Goal: Task Accomplishment & Management: Use online tool/utility

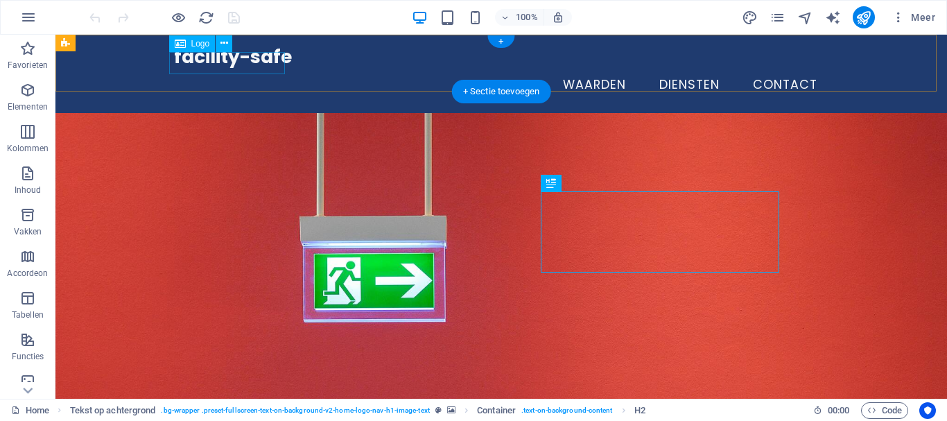
click at [207, 53] on div "facility-safe" at bounding box center [501, 57] width 654 height 22
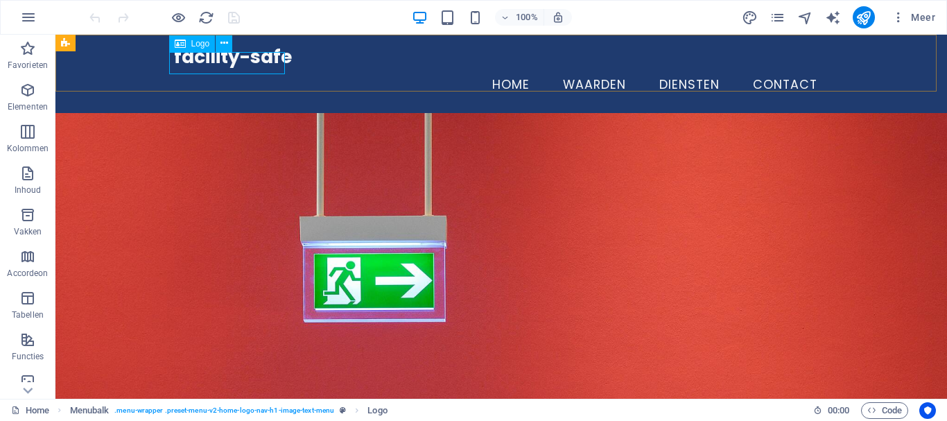
click at [199, 42] on span "Logo" at bounding box center [200, 44] width 19 height 8
click at [198, 42] on span "Logo" at bounding box center [200, 44] width 19 height 8
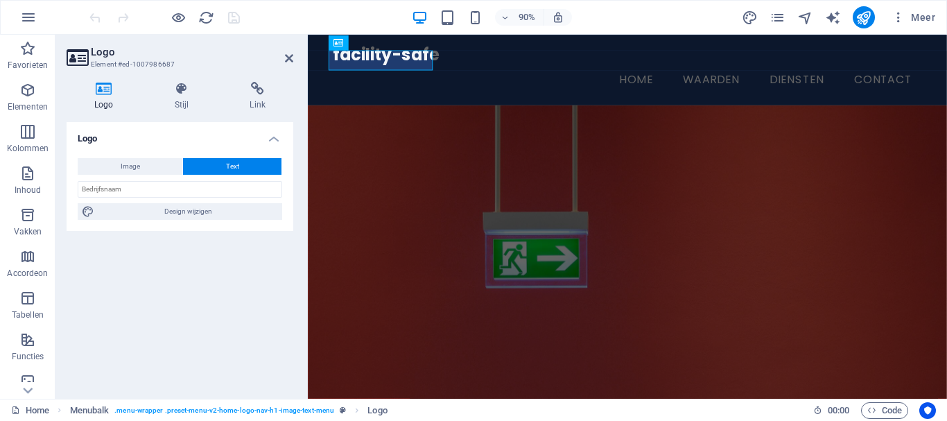
click at [138, 164] on span "Image" at bounding box center [130, 166] width 19 height 17
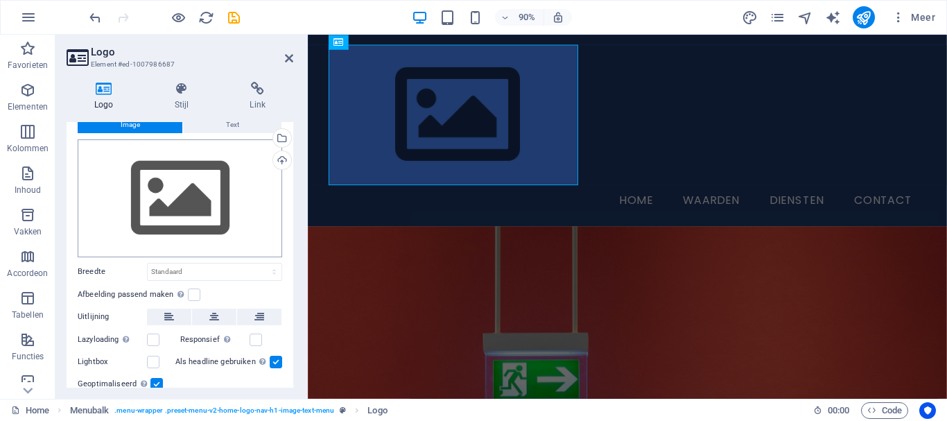
scroll to position [20, 0]
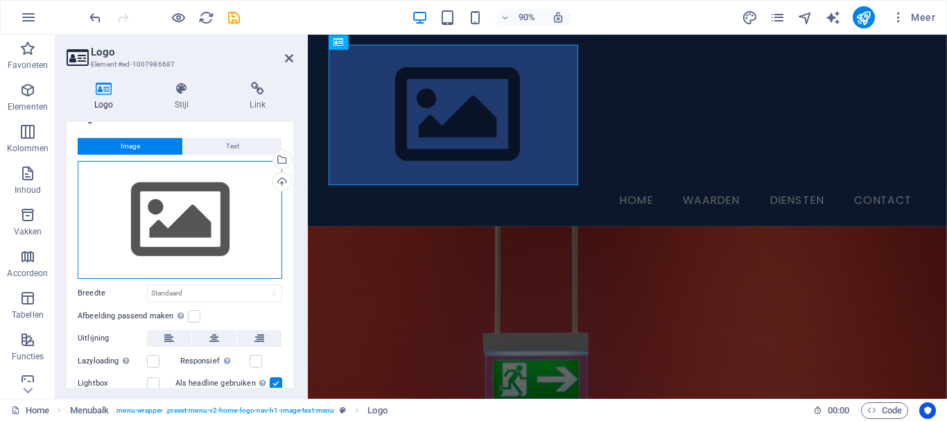
click at [170, 194] on div "Sleep bestanden hierheen, klik om bestanden te kiezen of selecteer bestanden ui…" at bounding box center [180, 220] width 204 height 118
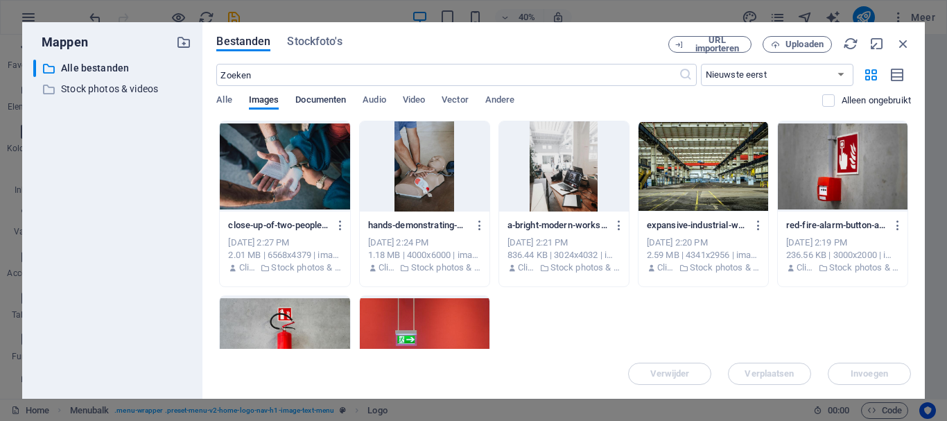
click at [317, 98] on span "Documenten" at bounding box center [320, 100] width 51 height 19
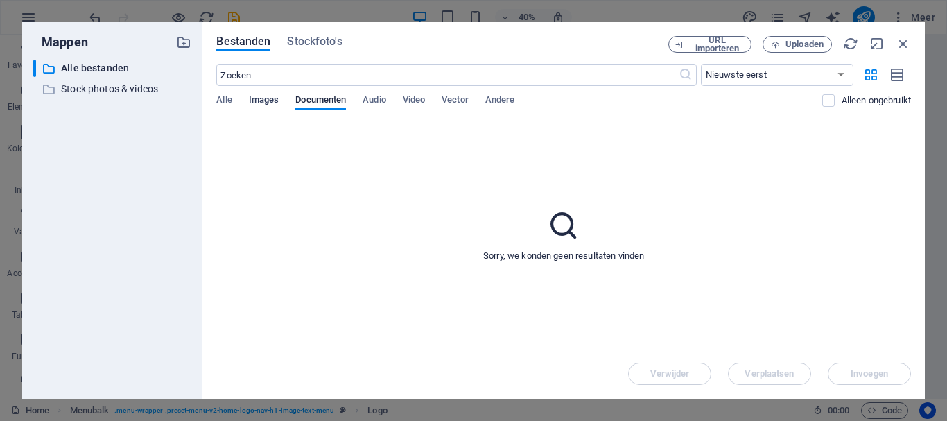
click at [271, 97] on span "Images" at bounding box center [264, 100] width 30 height 19
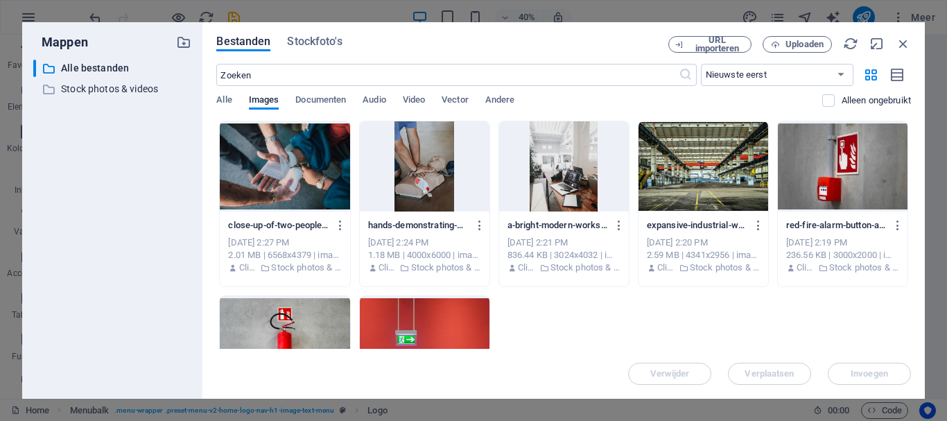
click at [233, 96] on div "Alle Images Documenten Audio Video Vector Andere" at bounding box center [518, 107] width 605 height 26
click at [226, 100] on span "Alle" at bounding box center [223, 100] width 15 height 19
click at [804, 49] on button "Uploaden" at bounding box center [796, 44] width 69 height 17
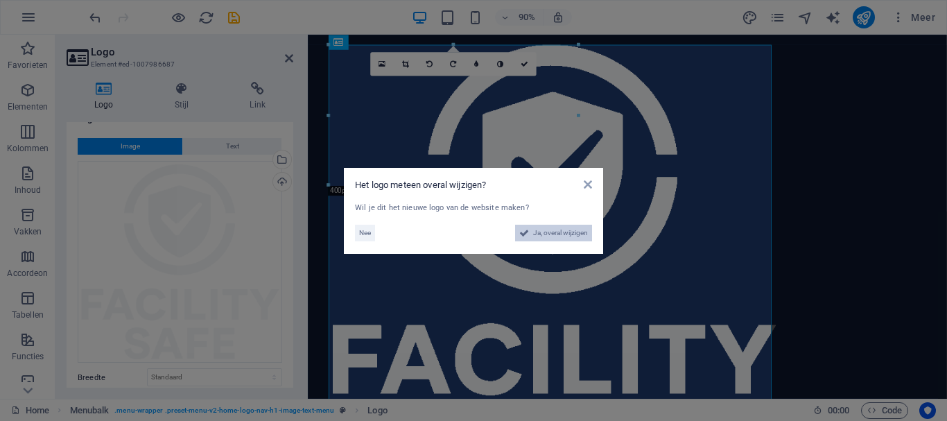
drag, startPoint x: 554, startPoint y: 233, endPoint x: 617, endPoint y: 496, distance: 270.1
click at [554, 233] on span "Ja, overal wijzigen" at bounding box center [560, 233] width 55 height 17
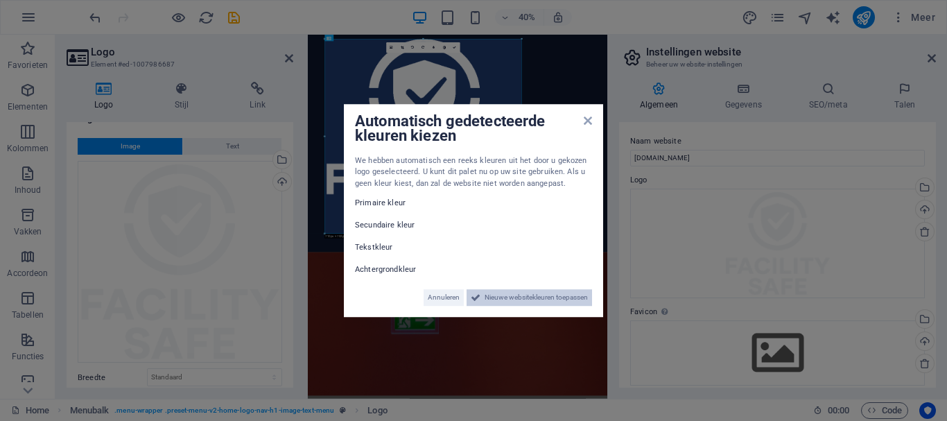
drag, startPoint x: 517, startPoint y: 300, endPoint x: 527, endPoint y: 663, distance: 363.3
click at [517, 300] on span "Nieuwe websitekleuren toepassen" at bounding box center [535, 297] width 103 height 17
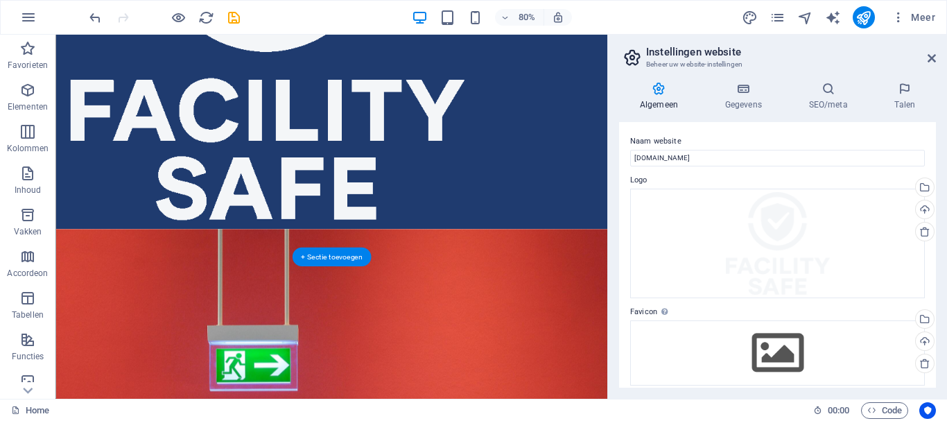
scroll to position [265, 0]
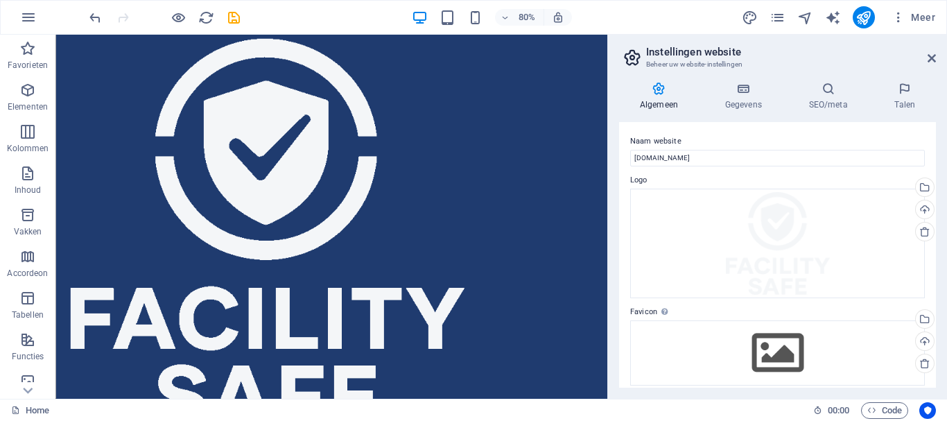
drag, startPoint x: 587, startPoint y: 537, endPoint x: 300, endPoint y: 212, distance: 433.5
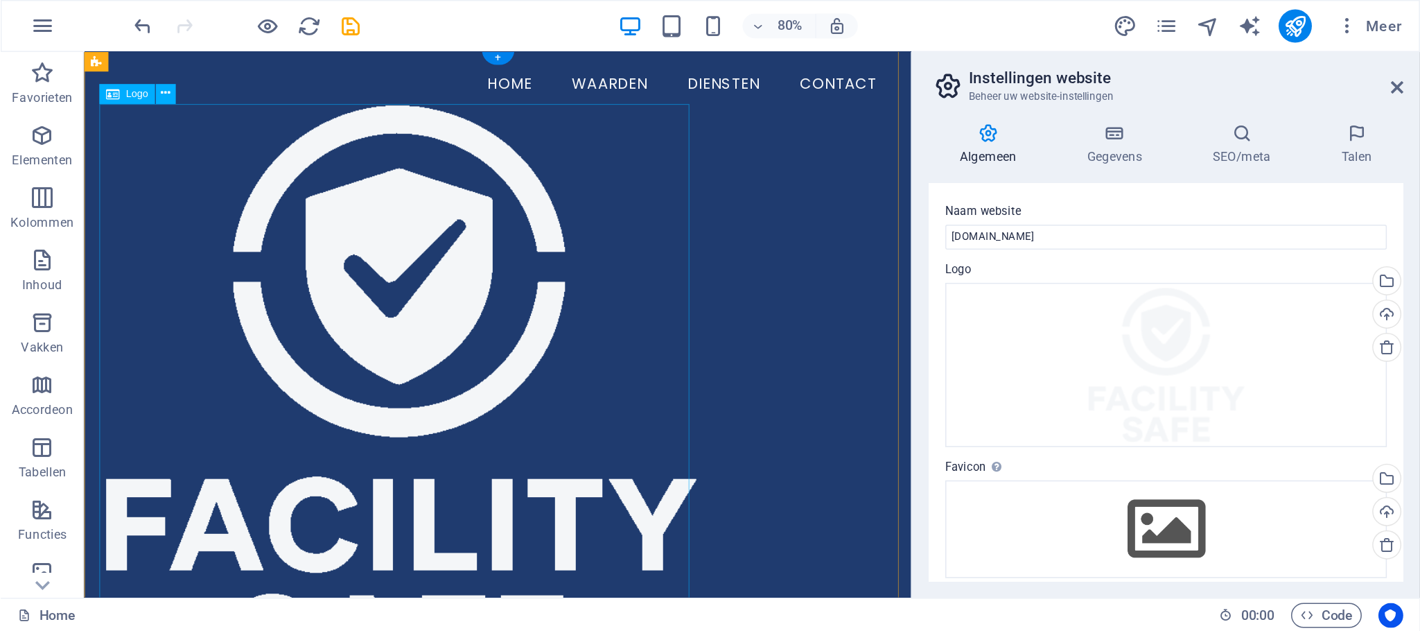
scroll to position [0, 0]
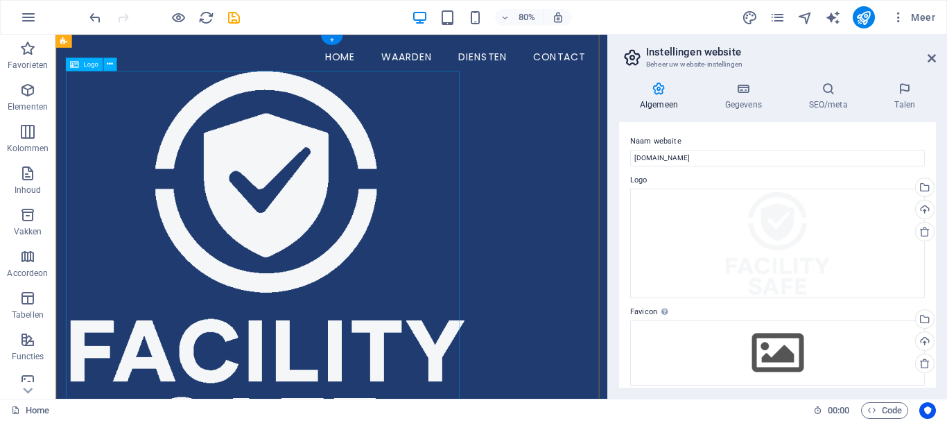
click at [250, 175] on div at bounding box center [400, 323] width 654 height 487
click at [122, 119] on div at bounding box center [400, 323] width 654 height 487
click at [121, 119] on div at bounding box center [400, 323] width 654 height 487
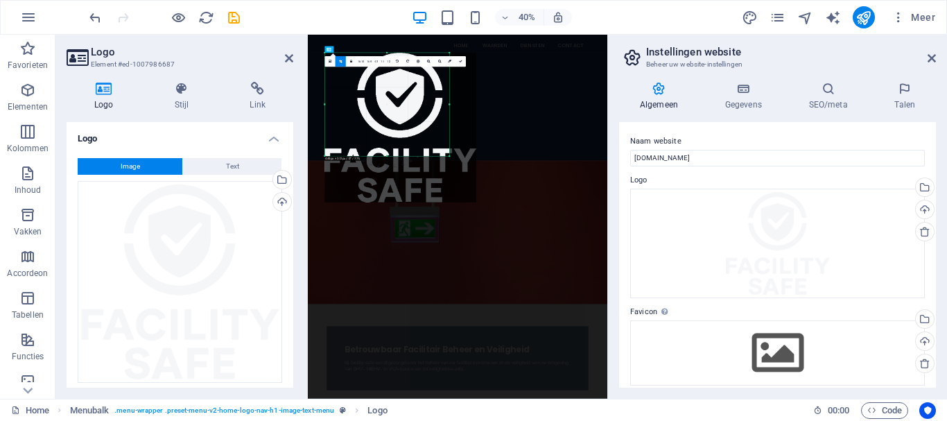
drag, startPoint x: 520, startPoint y: 247, endPoint x: 340, endPoint y: 18, distance: 291.6
click at [340, 35] on section "Favorieten Elementen Kolommen Inhoud Vakken Accordeon Tabellen Functies Images …" at bounding box center [303, 217] width 607 height 364
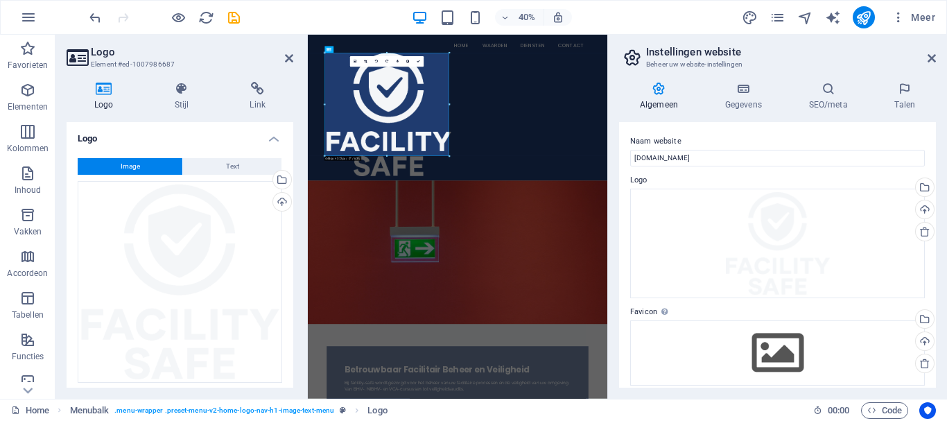
type input "449"
select select "px"
click at [366, 64] on link at bounding box center [365, 61] width 10 height 10
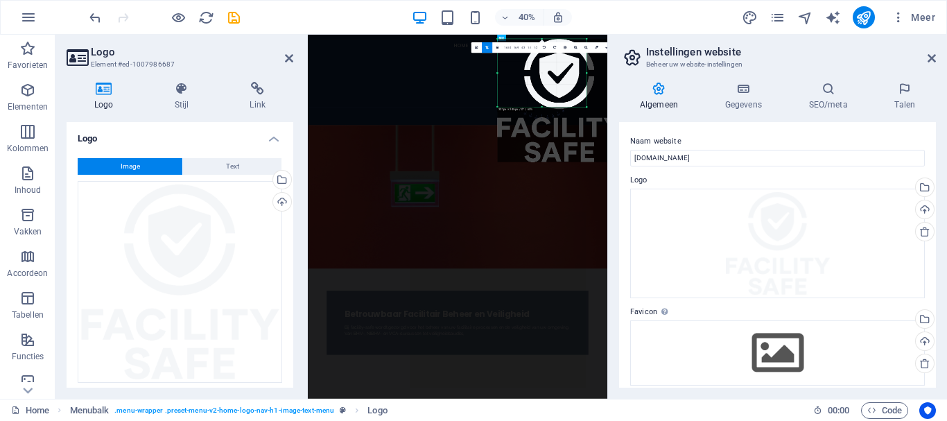
drag, startPoint x: 450, startPoint y: 175, endPoint x: 361, endPoint y: 36, distance: 164.9
click at [361, 36] on div "Sleep hierheen om de bestaande content te vervangen. Druk op “Ctrl” als je een …" at bounding box center [457, 217] width 299 height 364
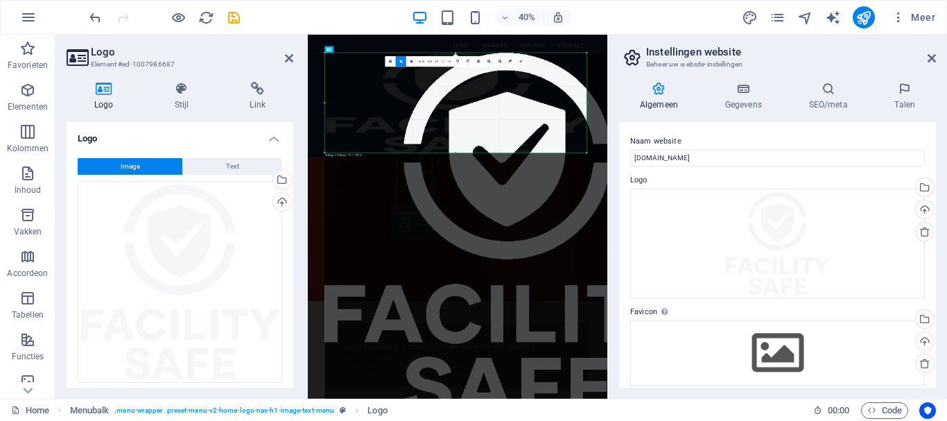
drag, startPoint x: 584, startPoint y: 125, endPoint x: 578, endPoint y: 158, distance: 33.2
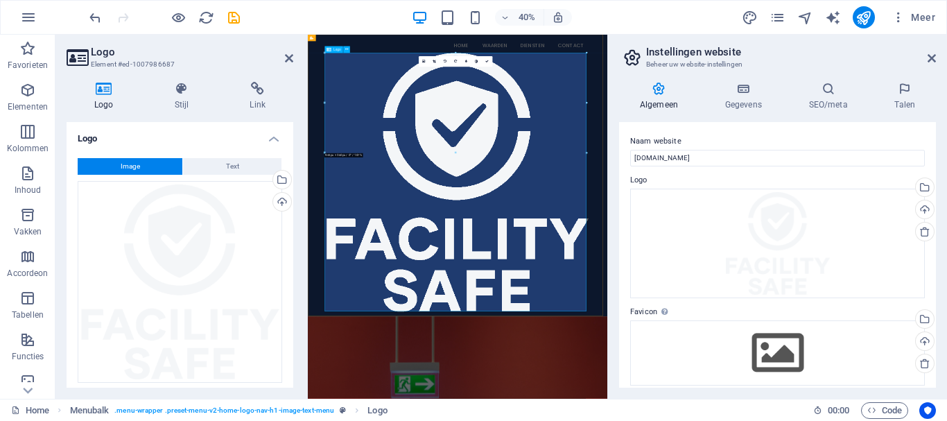
click at [946, 420] on div at bounding box center [682, 403] width 654 height 647
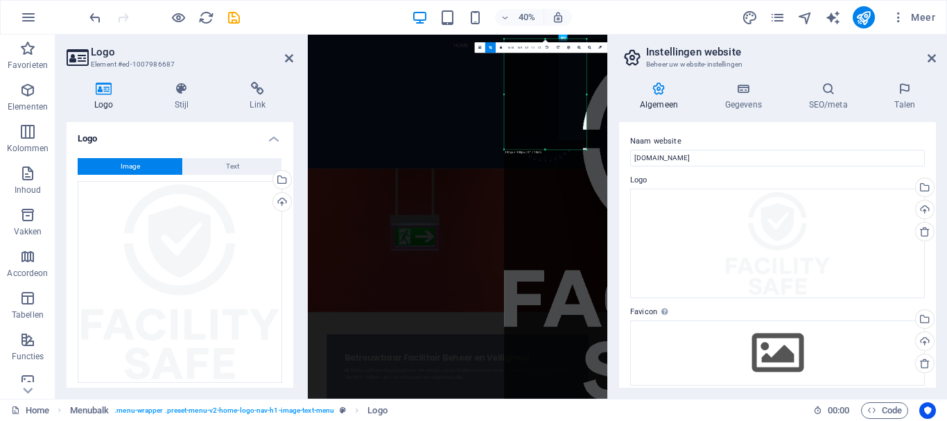
drag, startPoint x: 584, startPoint y: 310, endPoint x: 143, endPoint y: -58, distance: 574.2
click at [143, 0] on html "facility-safe Home Favorieten Elementen Kolommen Inhoud Vakken Accordeon Tabell…" at bounding box center [473, 210] width 947 height 421
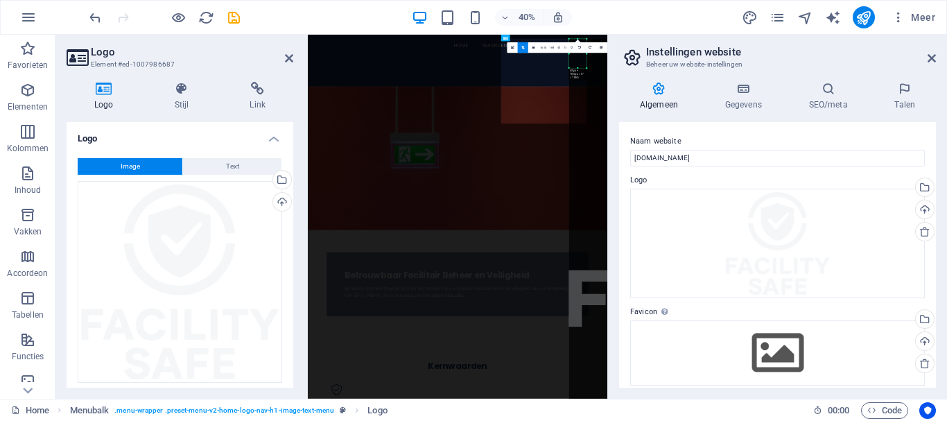
drag, startPoint x: 586, startPoint y: 122, endPoint x: 416, endPoint y: -17, distance: 219.2
click at [416, 0] on html "facility-safe Home Favorieten Elementen Kolommen Inhoud Vakken Accordeon Tabell…" at bounding box center [473, 210] width 947 height 421
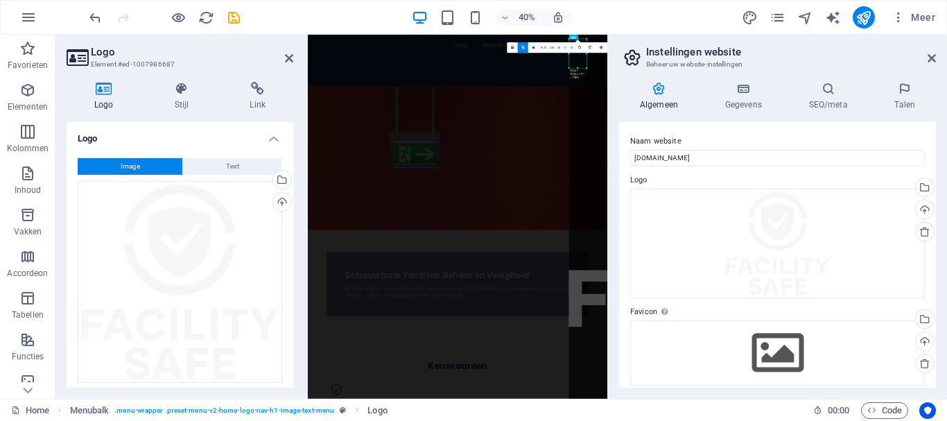
type input "63"
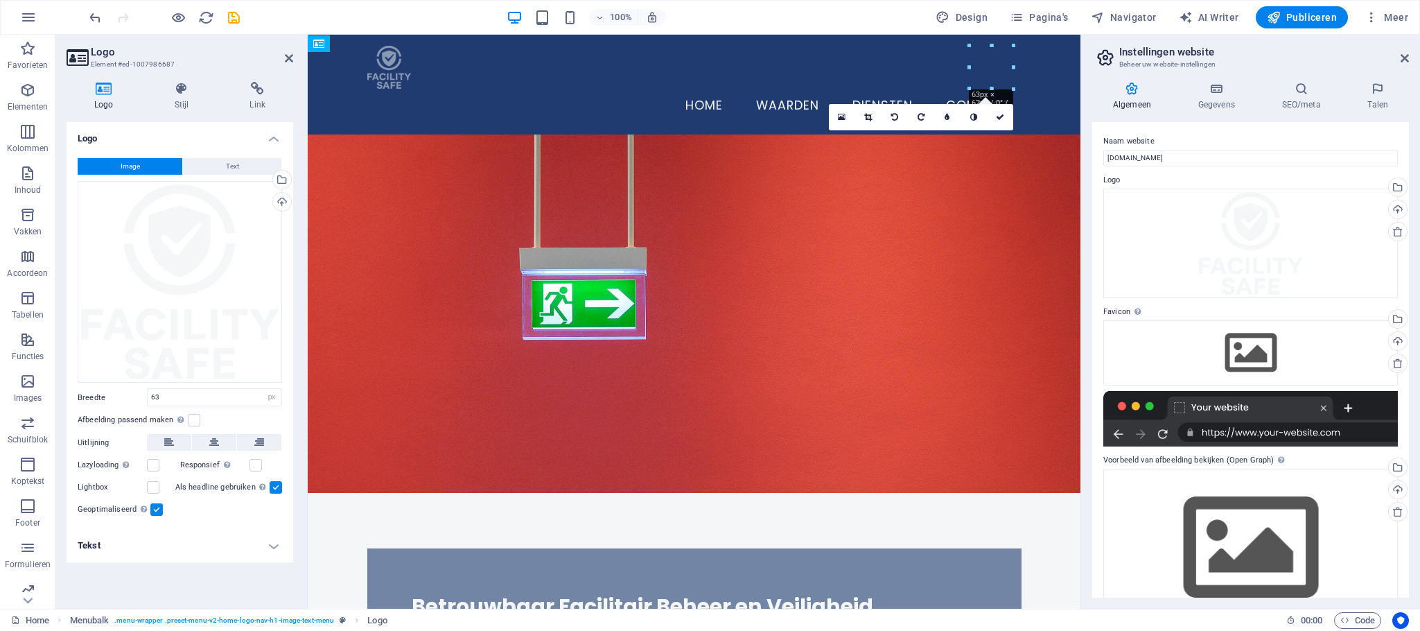
drag, startPoint x: 977, startPoint y: 64, endPoint x: 557, endPoint y: 71, distance: 420.0
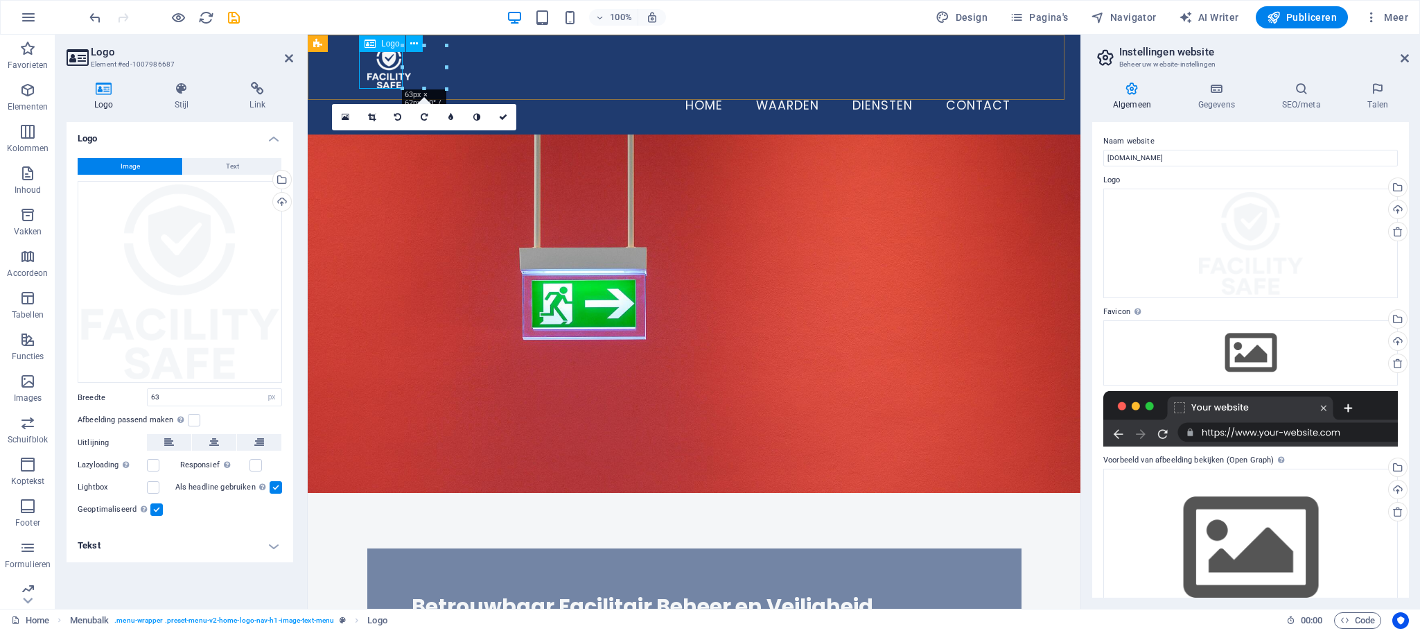
click at [367, 82] on div at bounding box center [694, 67] width 654 height 43
click at [392, 80] on div at bounding box center [694, 67] width 654 height 43
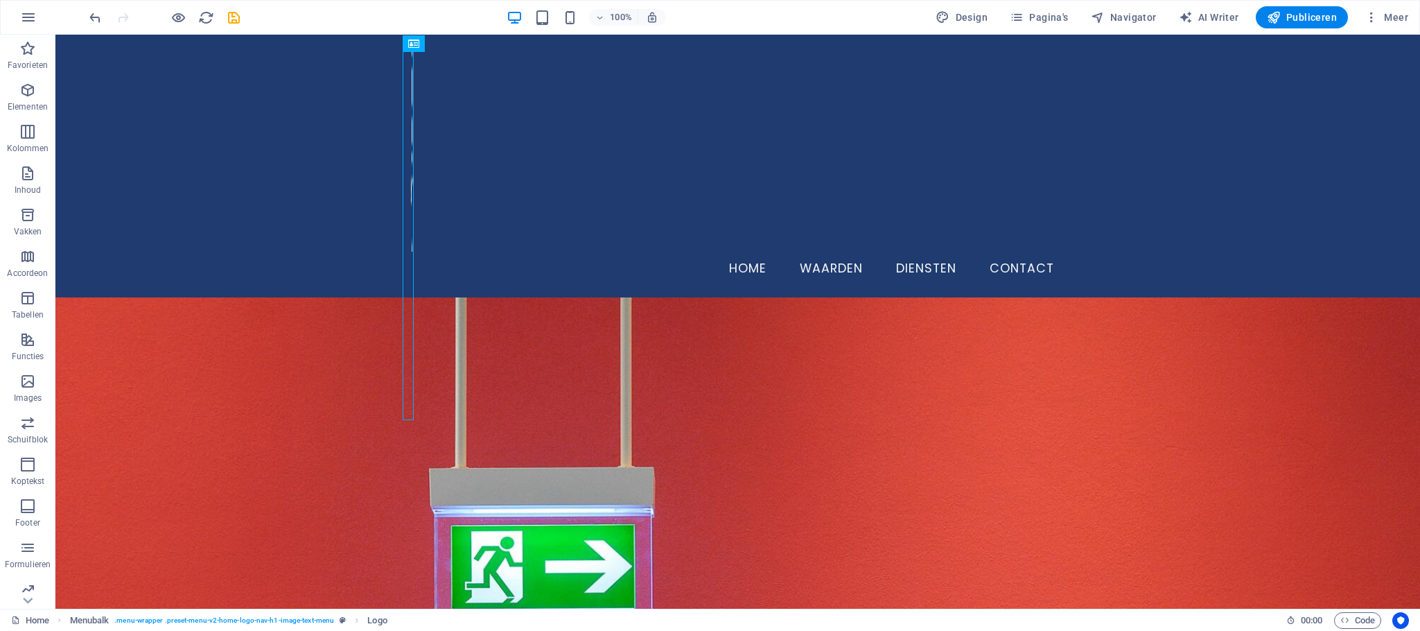
drag, startPoint x: 94, startPoint y: 57, endPoint x: 516, endPoint y: 246, distance: 462.5
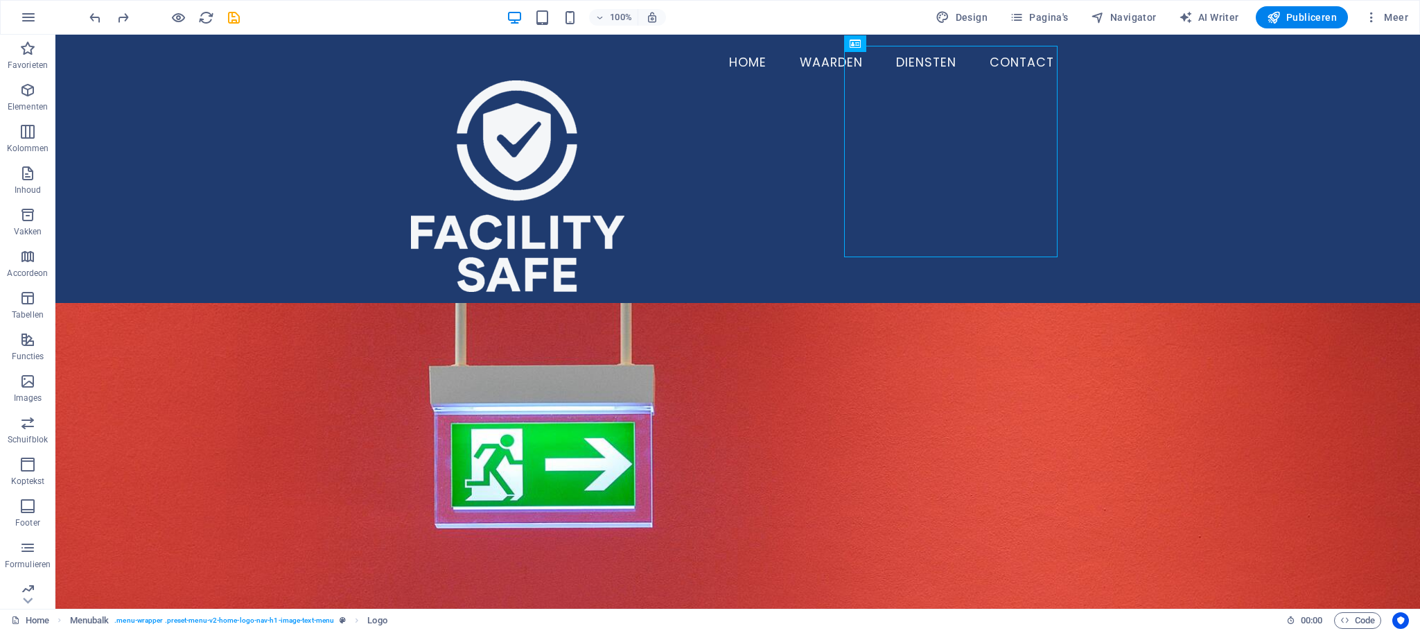
click at [911, 207] on div at bounding box center [950, 151] width 213 height 211
drag, startPoint x: 845, startPoint y: 254, endPoint x: 1015, endPoint y: 195, distance: 180.1
click at [946, 195] on div at bounding box center [950, 151] width 213 height 211
click at [946, 123] on div at bounding box center [950, 151] width 213 height 211
click at [848, 48] on div "Logo" at bounding box center [867, 43] width 46 height 17
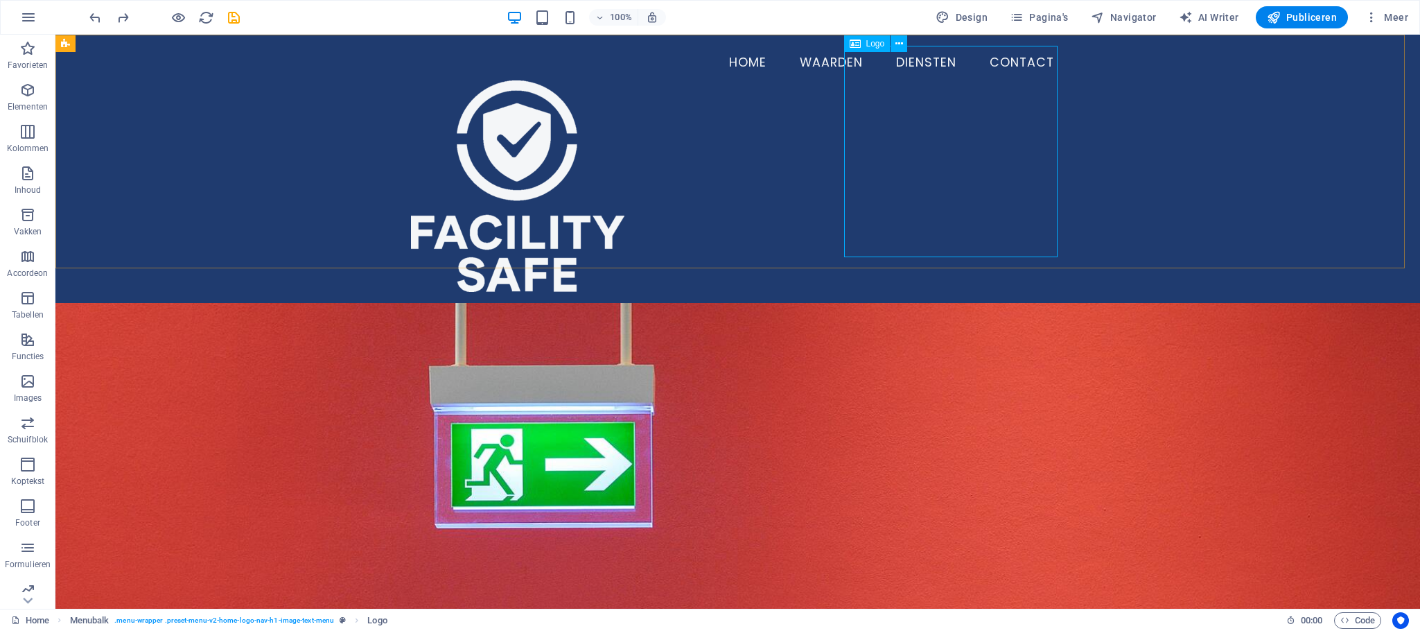
click at [848, 48] on div "Logo" at bounding box center [867, 43] width 46 height 17
select select "px"
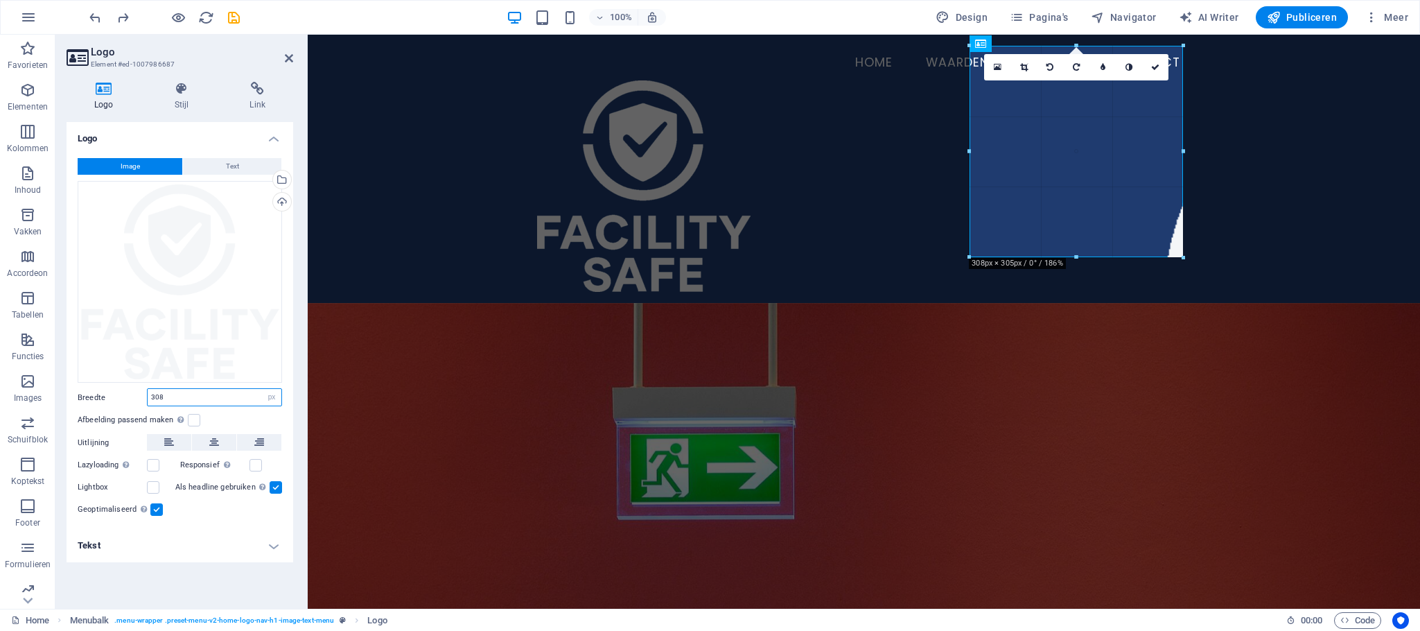
click at [249, 402] on input "308" at bounding box center [215, 397] width 134 height 17
drag, startPoint x: 235, startPoint y: 402, endPoint x: 94, endPoint y: 387, distance: 142.2
click at [94, 388] on div "Breedte 308 Standaard auto px rem % em vh vw" at bounding box center [180, 397] width 204 height 18
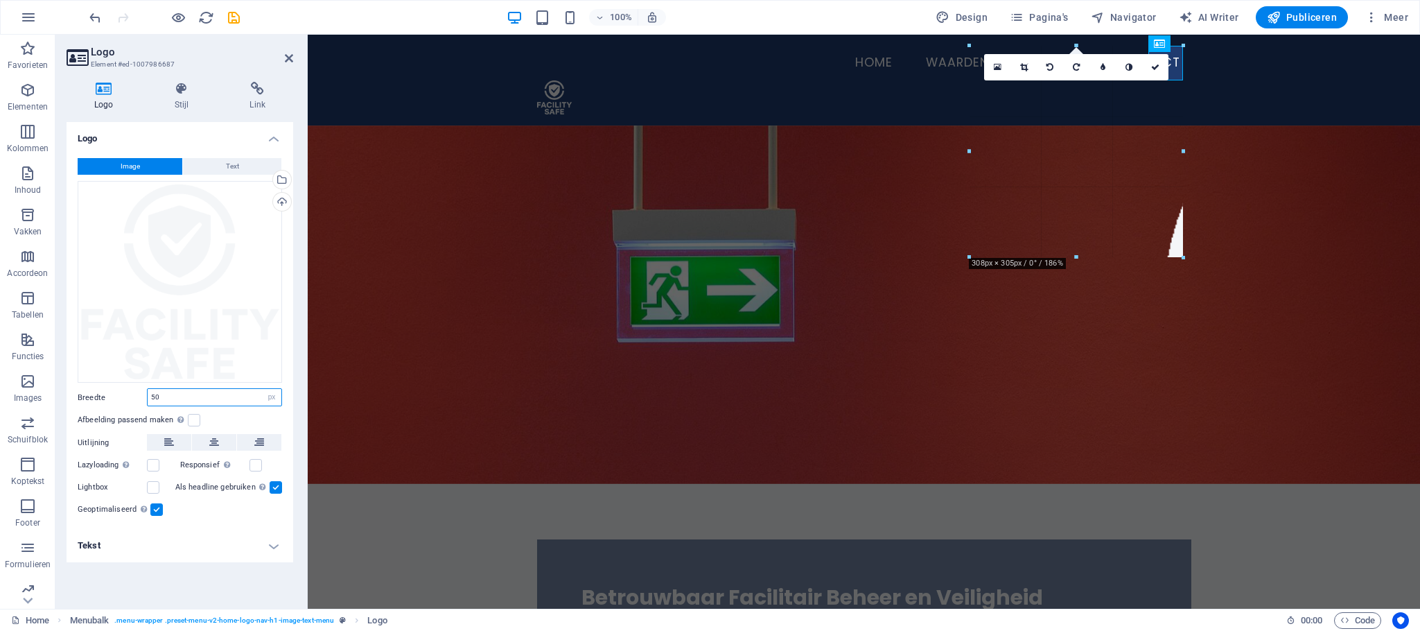
drag, startPoint x: 175, startPoint y: 403, endPoint x: 123, endPoint y: 401, distance: 52.0
click at [123, 401] on div "Breedte 50 Standaard auto px rem % em vh vw" at bounding box center [180, 397] width 204 height 18
type input "100"
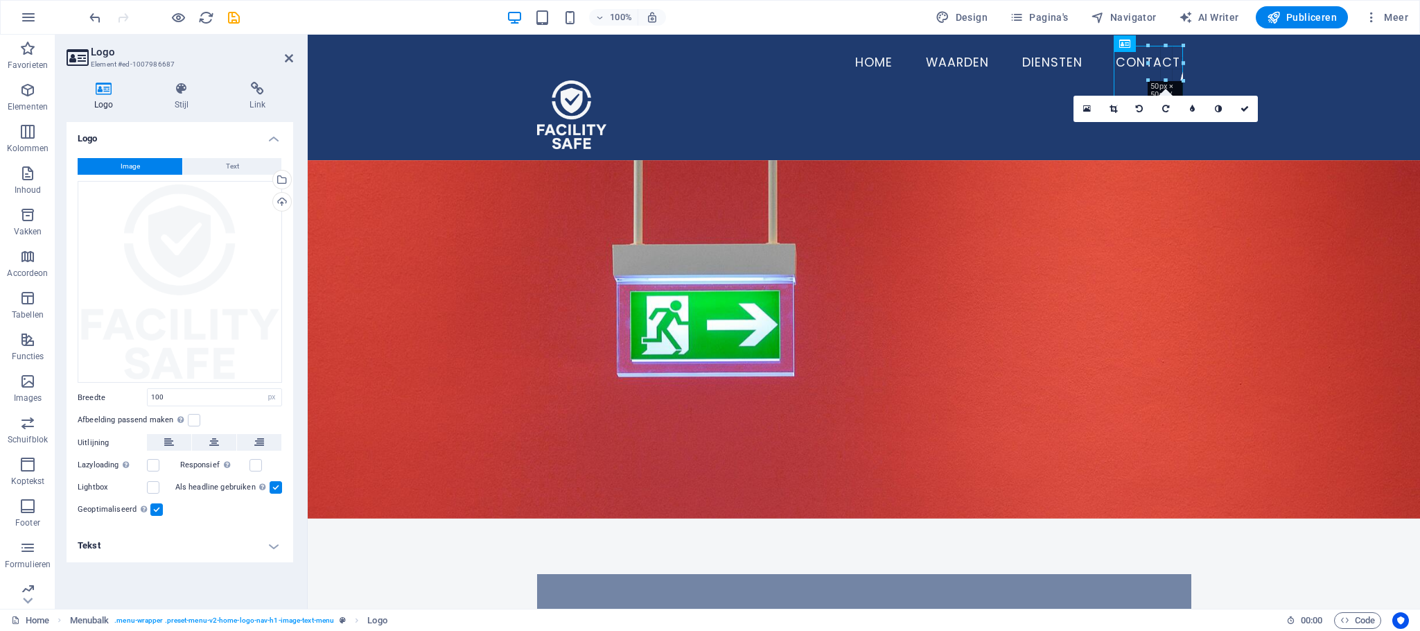
drag, startPoint x: 1127, startPoint y: 46, endPoint x: 385, endPoint y: 67, distance: 741.8
click at [389, 58] on div "H2 Tekst op achtergrond Container Menubalk Logo Tekst Menu Spacer 180 170 160 1…" at bounding box center [864, 322] width 1112 height 574
click at [170, 420] on icon at bounding box center [169, 442] width 10 height 17
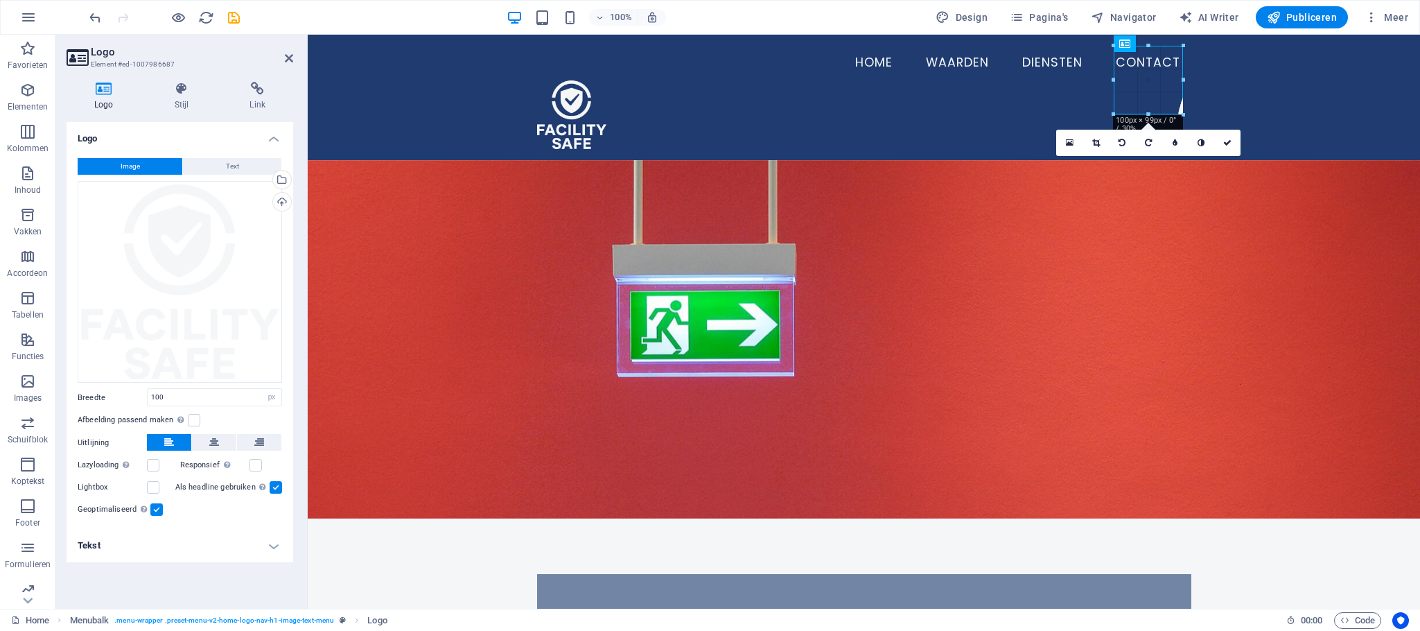
click at [166, 420] on icon at bounding box center [169, 442] width 10 height 17
click at [258, 420] on label at bounding box center [255, 465] width 12 height 12
click at [0, 0] on input "Responsief Retina-afbeeldingen en voor smartphones geoptimaliseerde formaten au…" at bounding box center [0, 0] width 0 height 0
click at [946, 44] on div at bounding box center [1148, 45] width 69 height 5
drag, startPoint x: 1125, startPoint y: 37, endPoint x: 430, endPoint y: 76, distance: 696.1
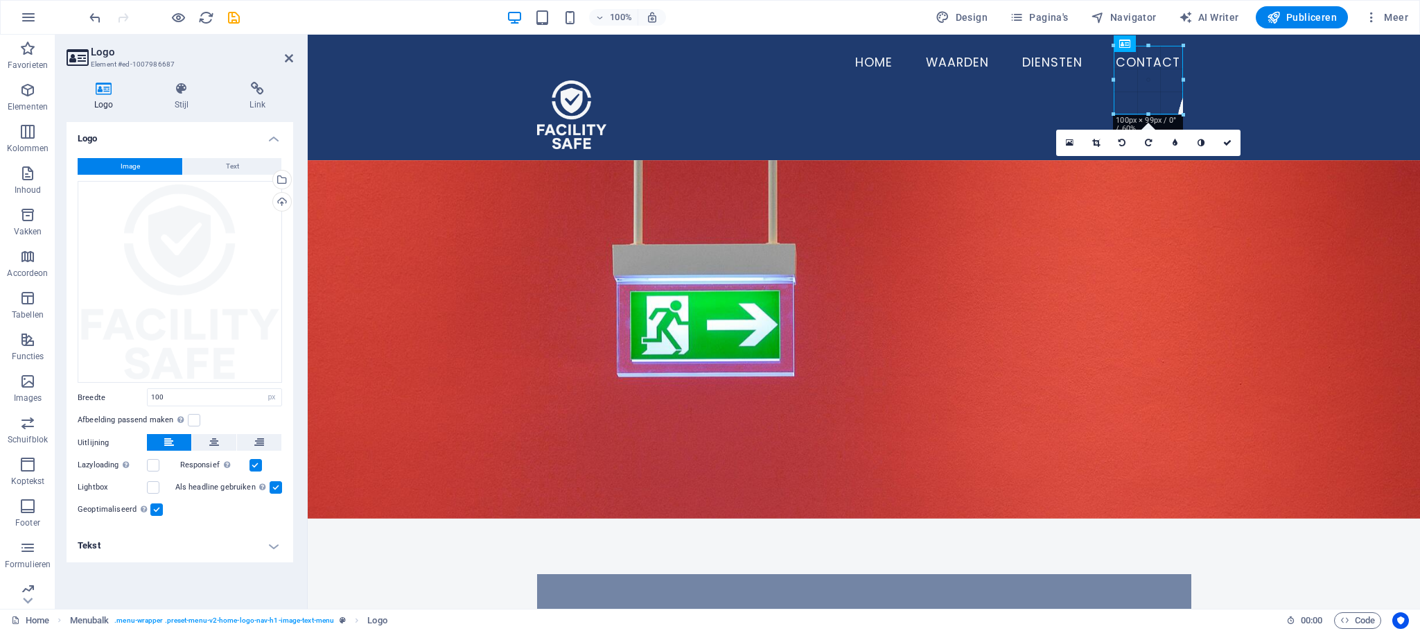
click at [422, 75] on div "H2 Tekst op achtergrond Container Menubalk Logo Tekst Menu Spacer 180 170 160 1…" at bounding box center [864, 322] width 1112 height 574
click at [946, 143] on icon at bounding box center [1227, 143] width 8 height 8
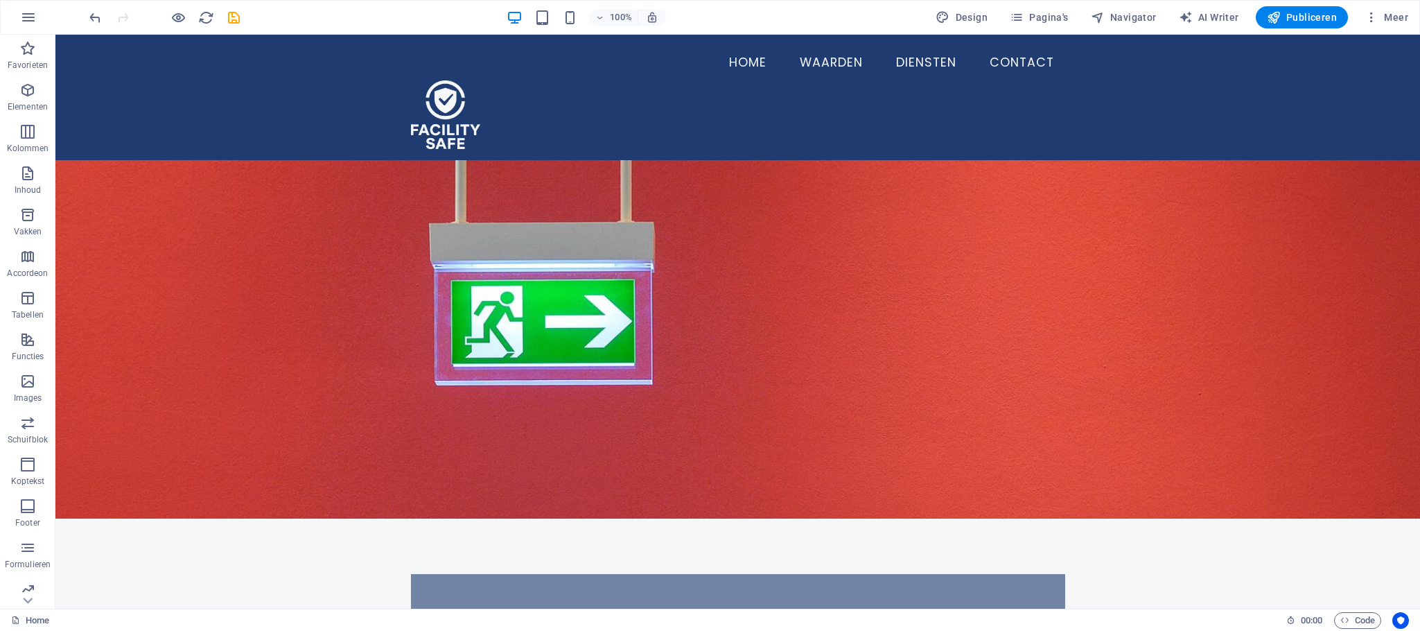
click at [946, 420] on div "H2 Tekst op achtergrond Container Menubalk Logo Tekst Menu Spacer" at bounding box center [737, 322] width 1365 height 574
click at [946, 329] on div at bounding box center [893, 350] width 238 height 67
click at [946, 88] on div at bounding box center [1022, 80] width 69 height 69
click at [946, 86] on div at bounding box center [1022, 80] width 69 height 69
click at [946, 27] on button "Navigator" at bounding box center [1123, 17] width 77 height 22
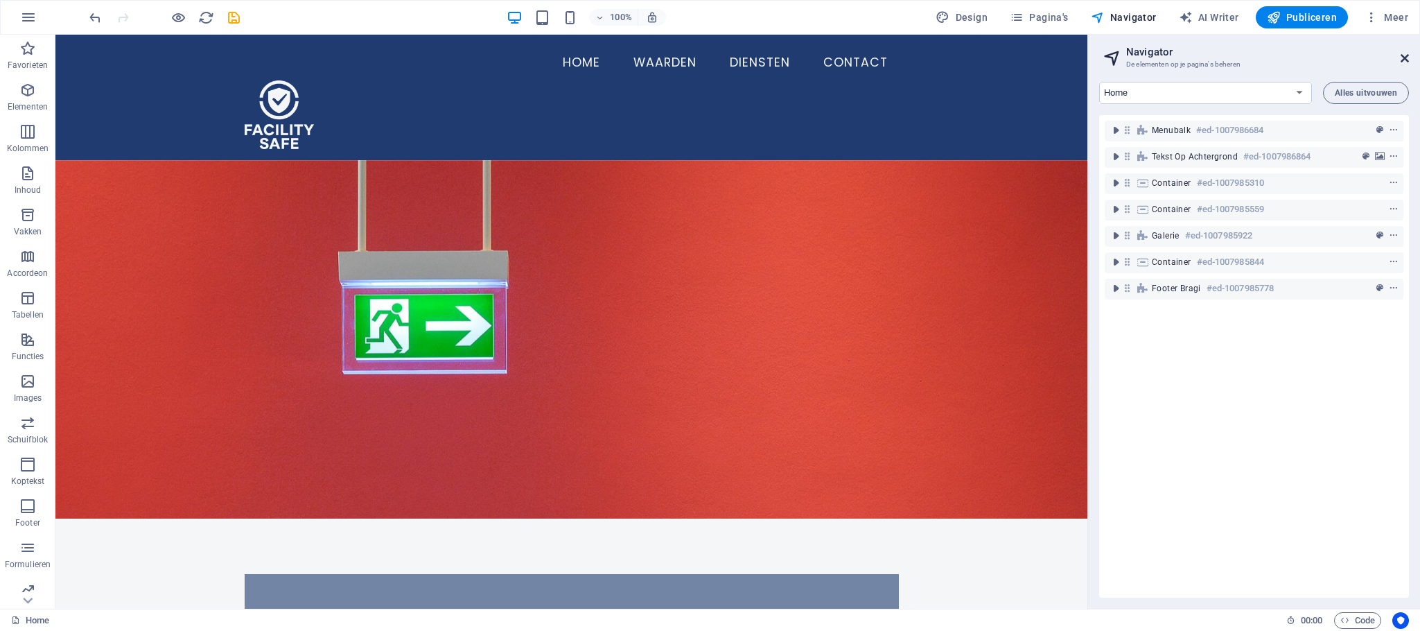
click at [946, 58] on icon at bounding box center [1405, 58] width 8 height 11
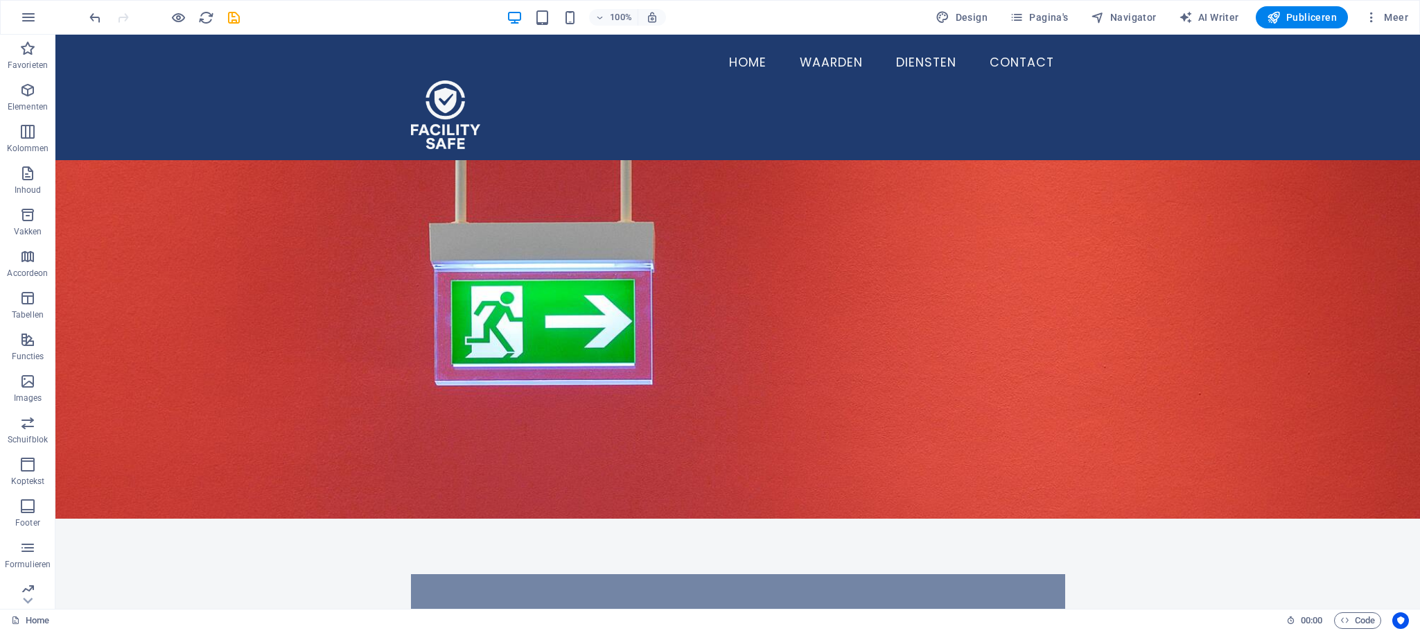
click at [946, 79] on div at bounding box center [1022, 80] width 69 height 69
drag, startPoint x: 234, startPoint y: 141, endPoint x: 33, endPoint y: 94, distance: 205.9
click at [33, 94] on icon "button" at bounding box center [27, 90] width 17 height 17
click at [10, 109] on p "Elementen" at bounding box center [28, 106] width 40 height 11
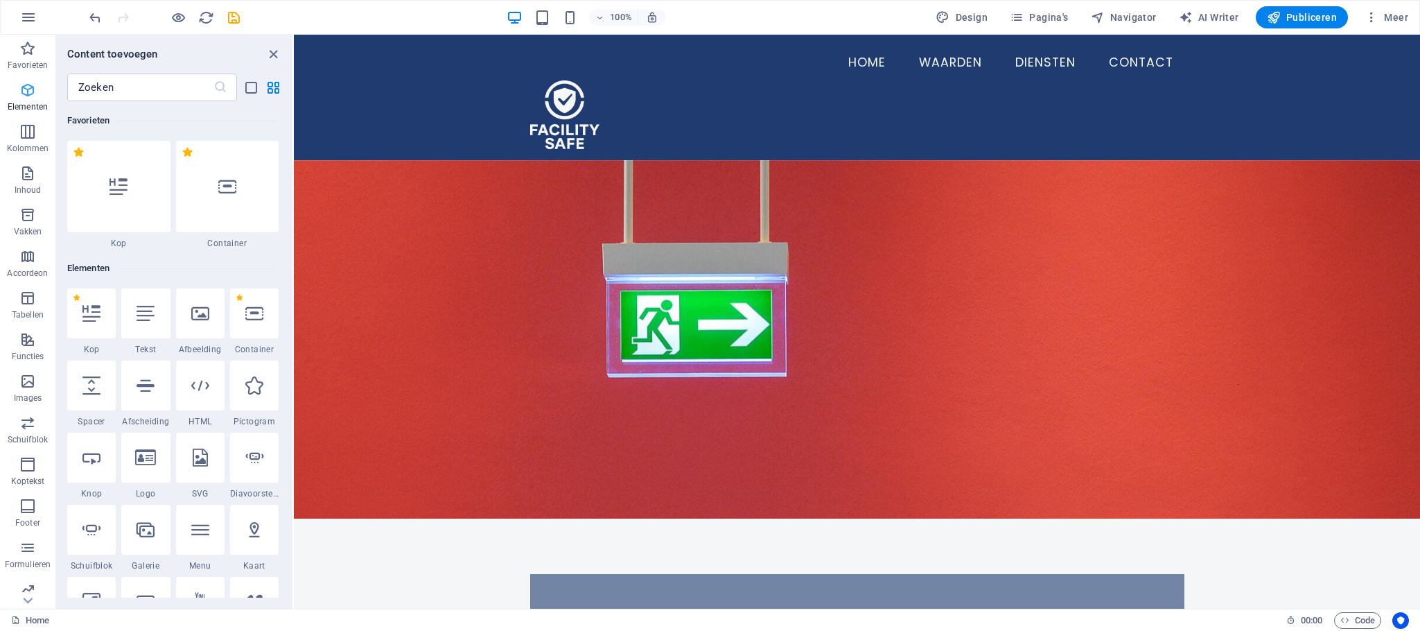
click at [28, 96] on icon "button" at bounding box center [27, 90] width 17 height 17
click at [13, 51] on span "Favorieten" at bounding box center [27, 56] width 55 height 33
click at [946, 21] on icon "button" at bounding box center [1274, 17] width 14 height 14
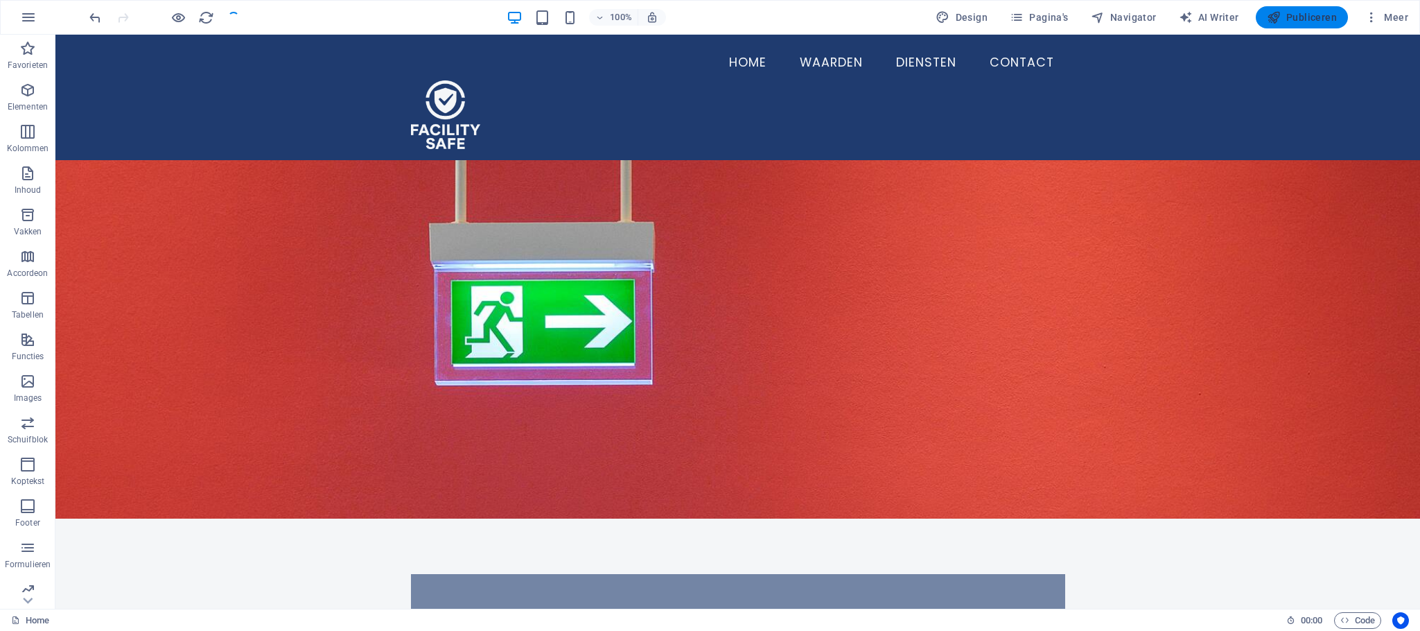
click at [946, 15] on span "Publiceren" at bounding box center [1302, 17] width 70 height 14
checkbox input "false"
click at [946, 21] on span "Publiceren" at bounding box center [1302, 17] width 70 height 14
click at [946, 17] on span "Publiceren" at bounding box center [1302, 17] width 70 height 14
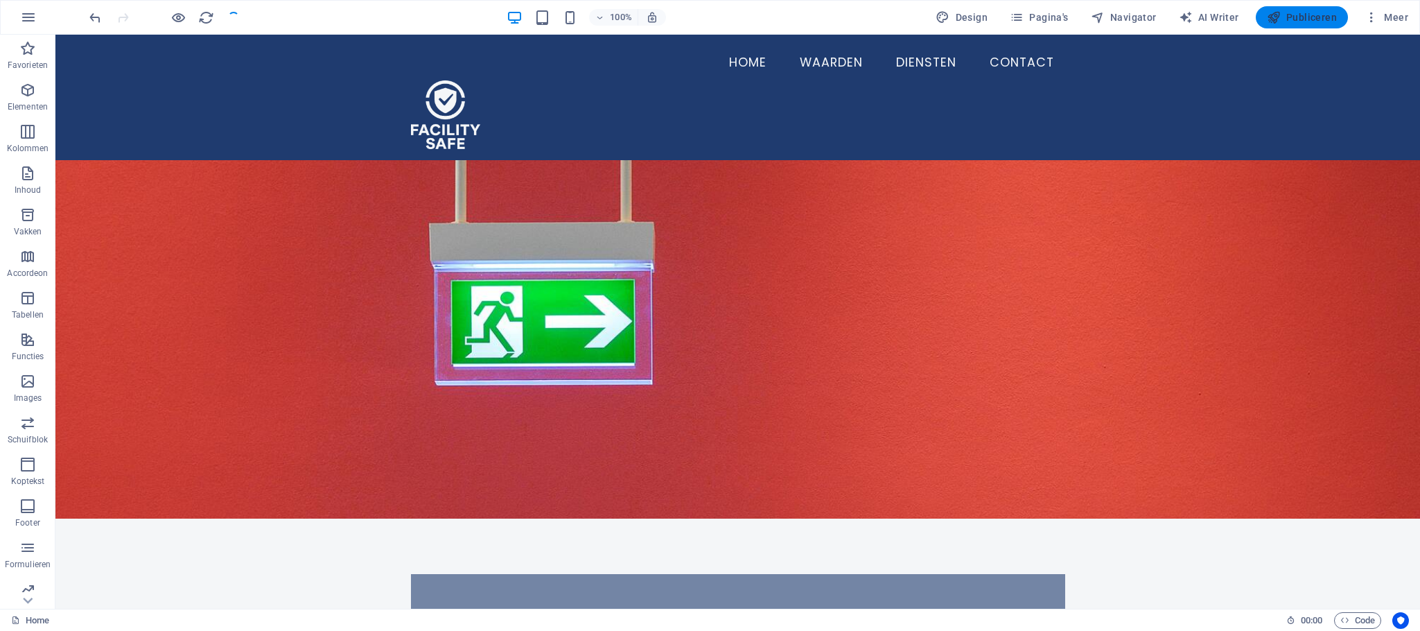
click at [946, 17] on span "Publiceren" at bounding box center [1302, 17] width 70 height 14
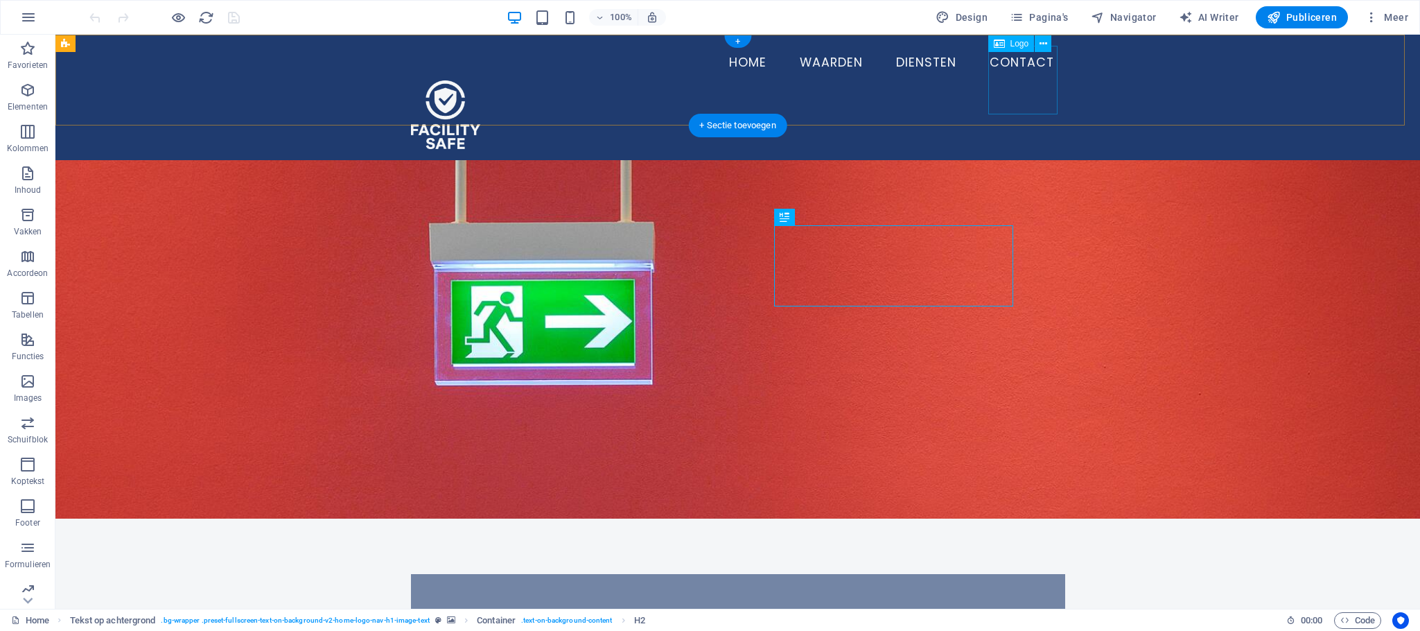
click at [1013, 82] on div at bounding box center [738, 114] width 654 height 69
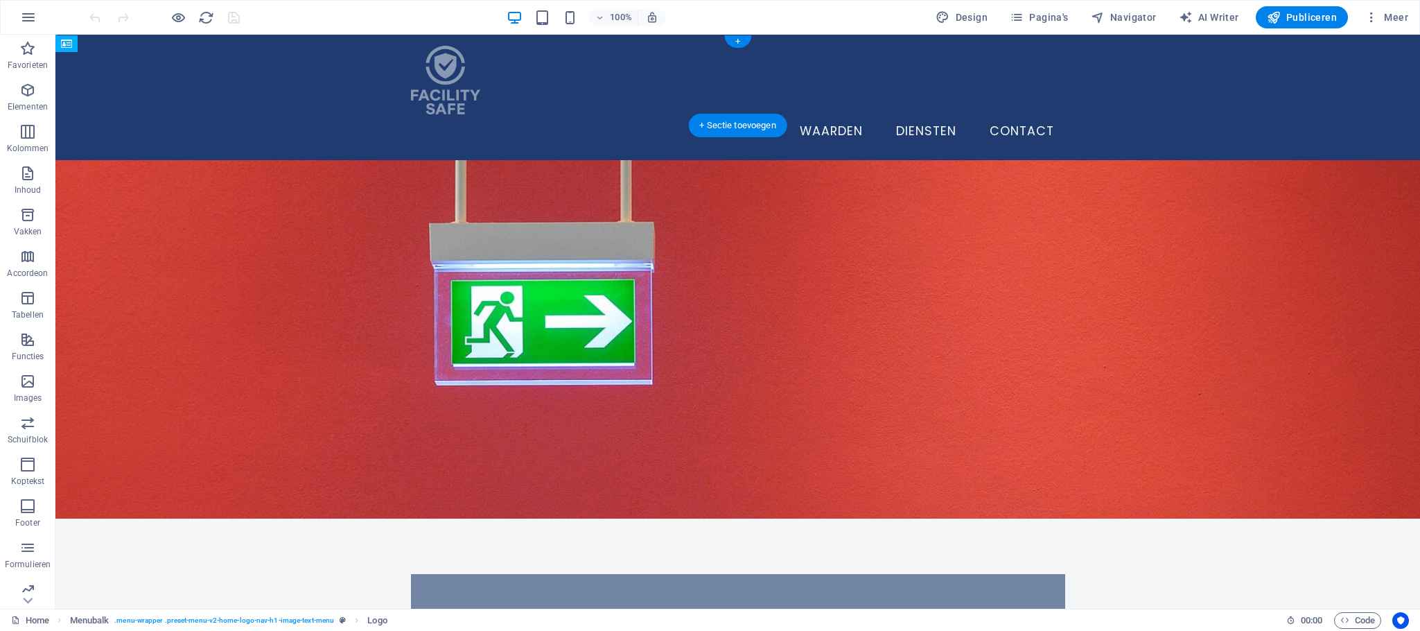
drag, startPoint x: 1074, startPoint y: 81, endPoint x: 566, endPoint y: 91, distance: 508.1
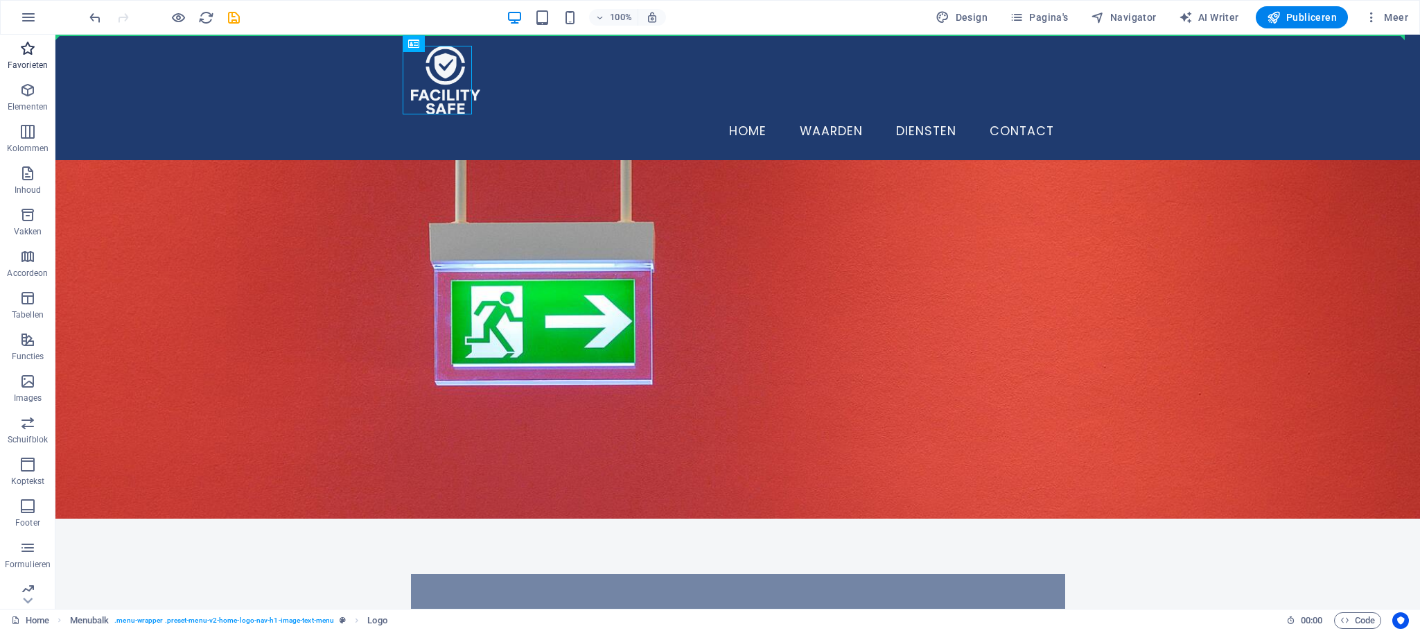
drag, startPoint x: 412, startPoint y: 42, endPoint x: 34, endPoint y: 38, distance: 378.4
click at [34, 38] on section "Favorieten Elementen Kolommen Inhoud Vakken Accordeon Tabellen Functies Images …" at bounding box center [710, 322] width 1420 height 574
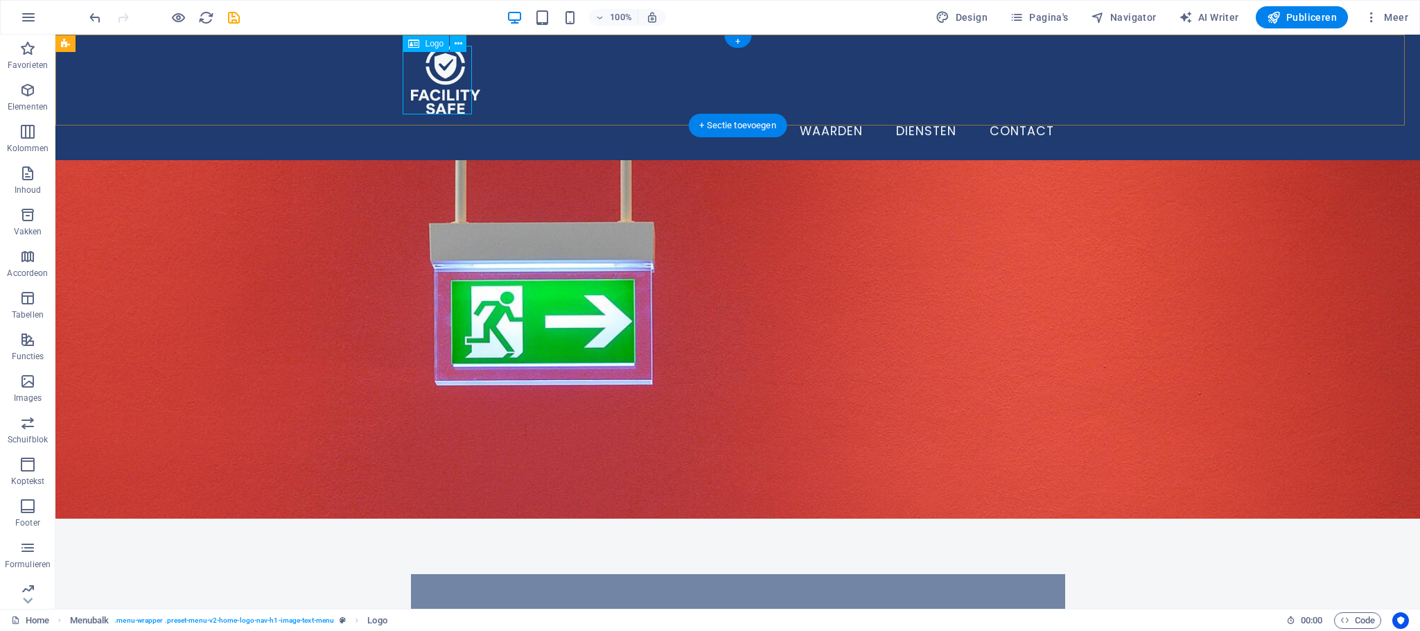
click at [448, 103] on div at bounding box center [738, 80] width 654 height 69
click at [455, 44] on icon at bounding box center [459, 44] width 8 height 15
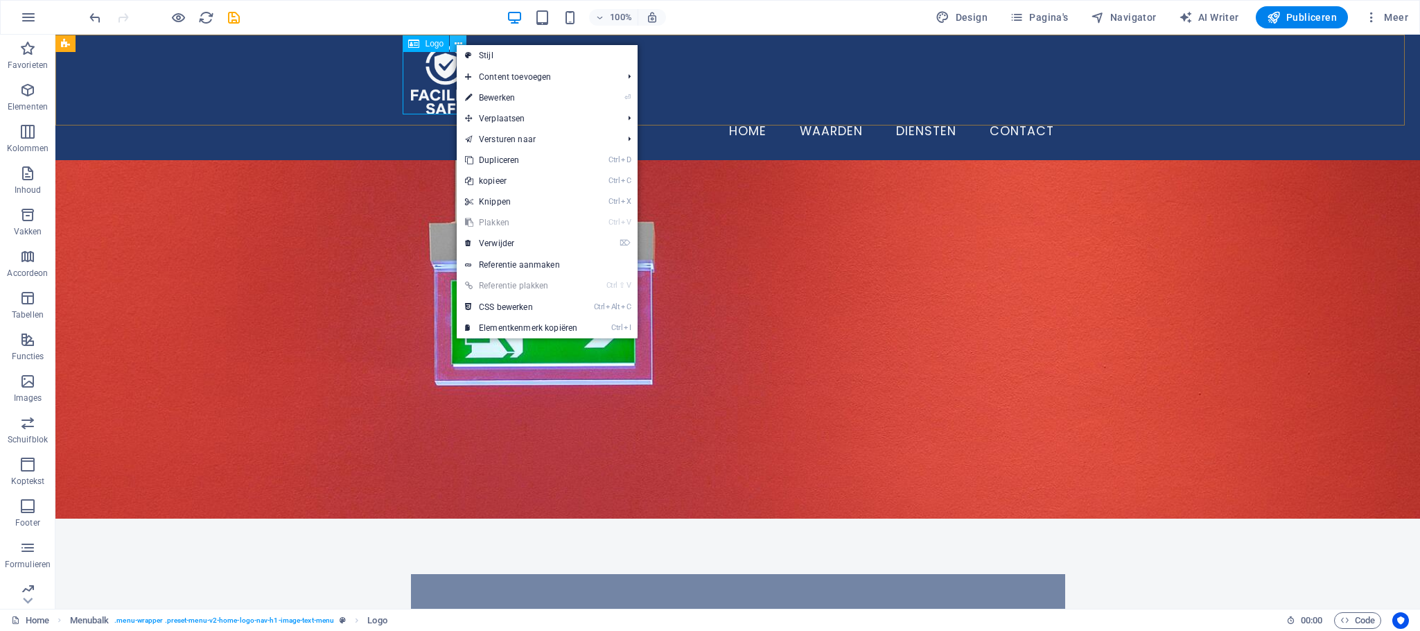
click at [455, 44] on icon at bounding box center [459, 44] width 8 height 15
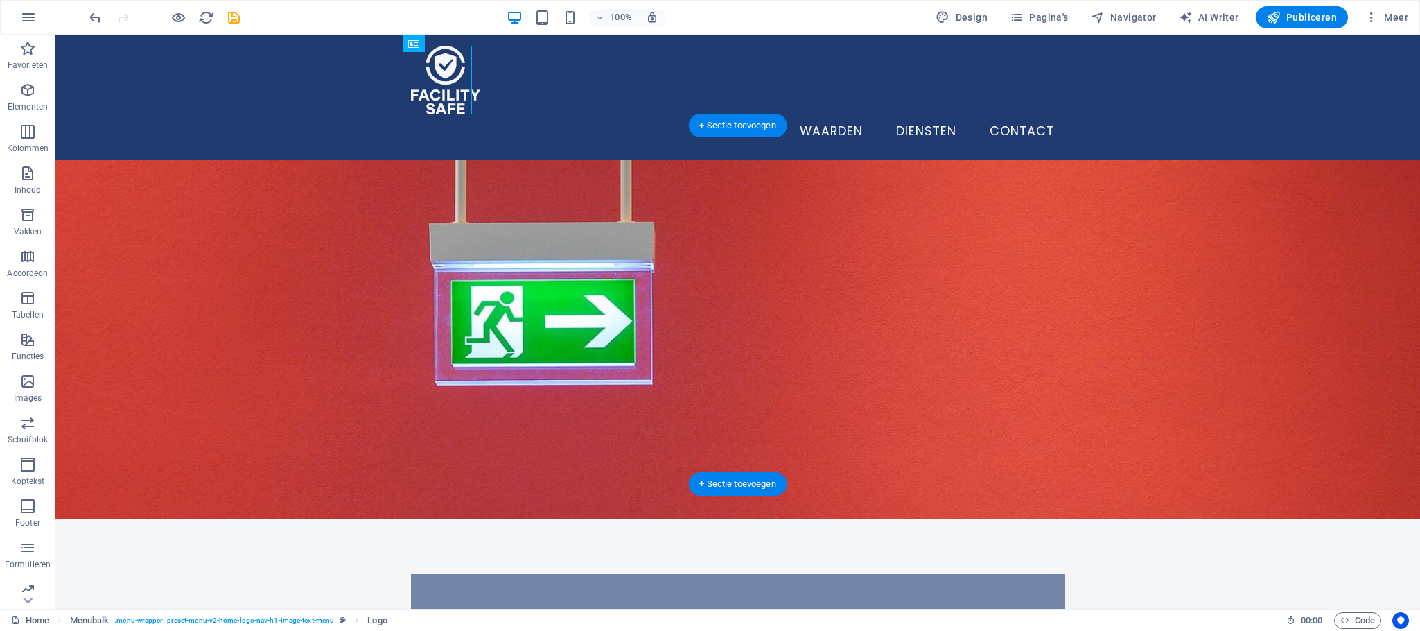
click at [331, 212] on figure at bounding box center [737, 339] width 1365 height 358
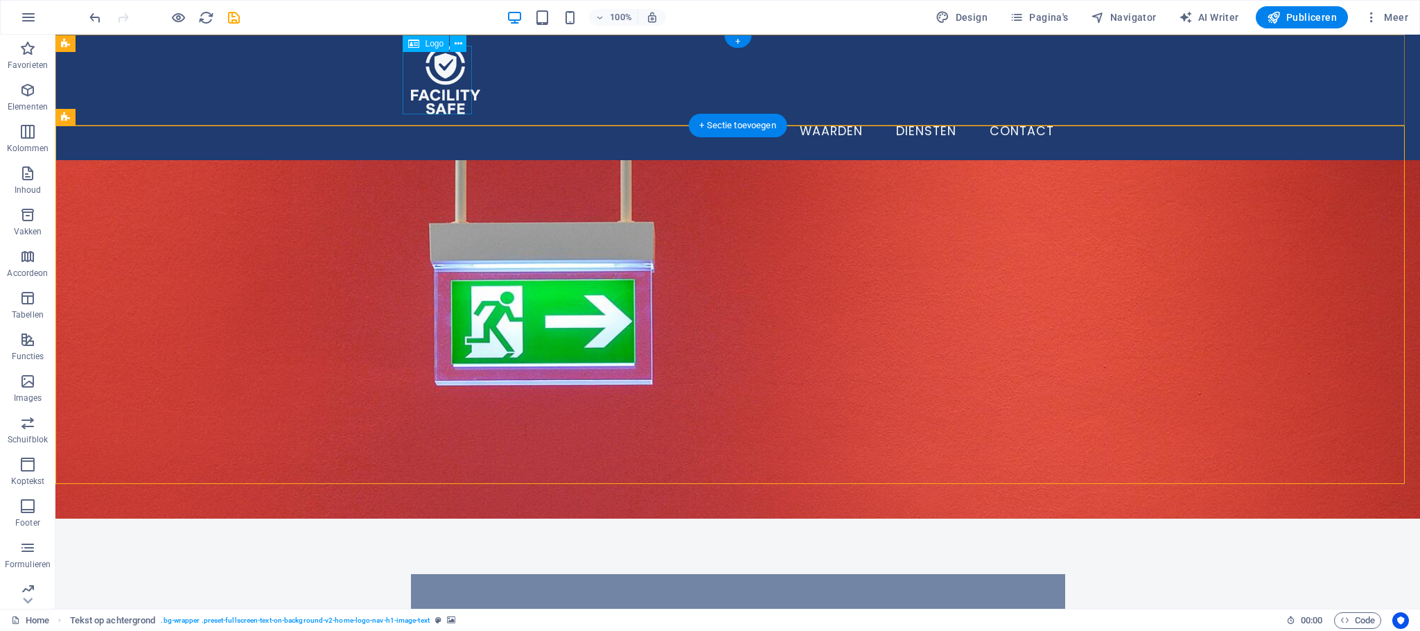
click at [422, 67] on div at bounding box center [738, 80] width 654 height 69
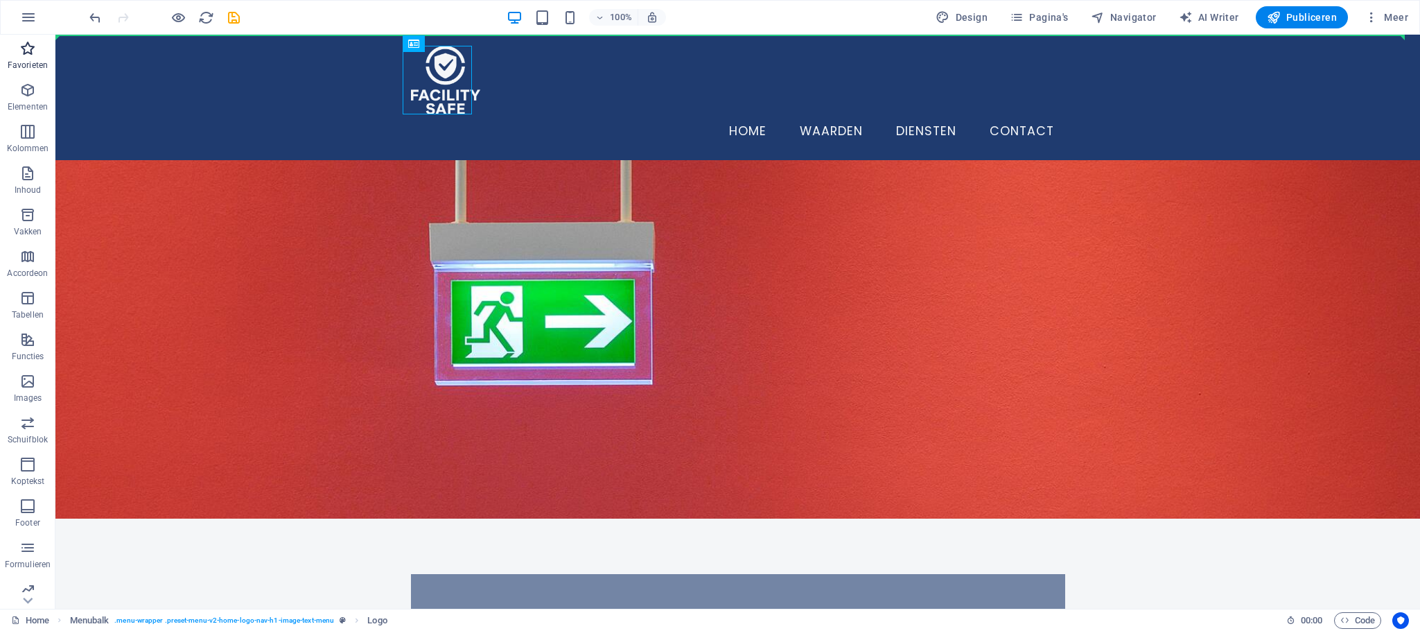
drag, startPoint x: 420, startPoint y: 42, endPoint x: 1, endPoint y: 48, distance: 419.3
click at [1, 48] on section "Favorieten Elementen Kolommen Inhoud Vakken Accordeon Tabellen Functies Images …" at bounding box center [710, 322] width 1420 height 574
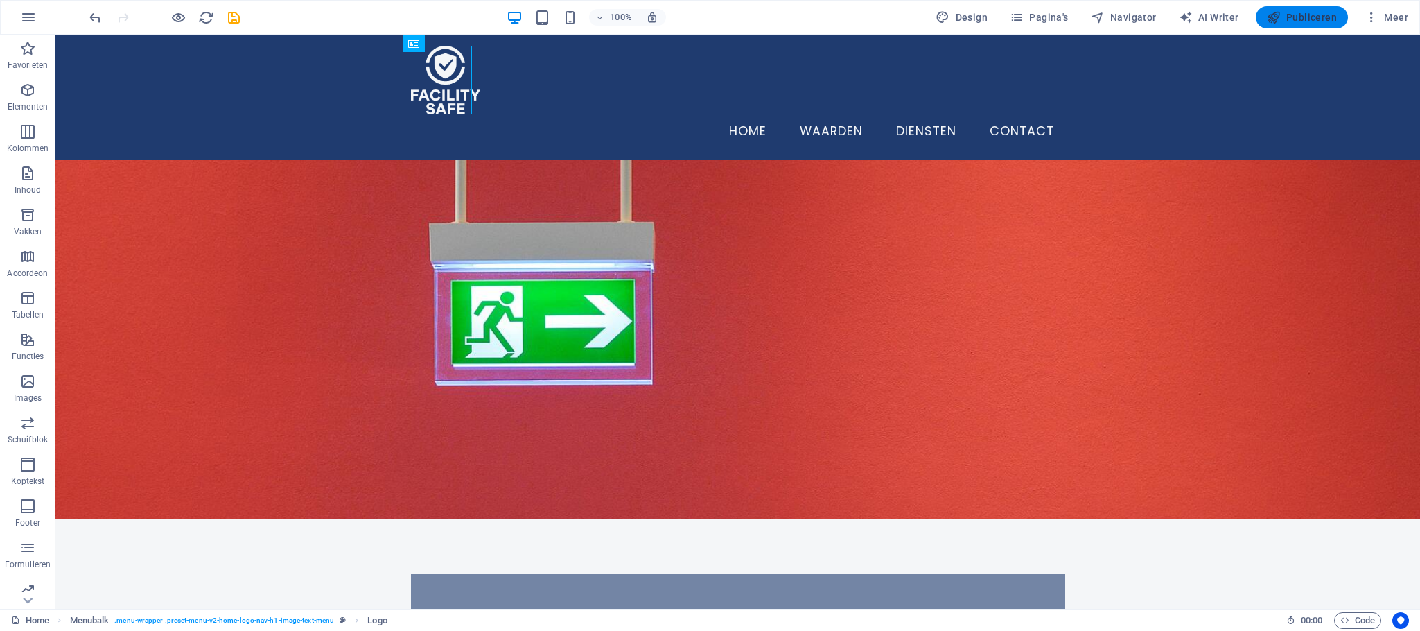
click at [1294, 19] on span "Publiceren" at bounding box center [1302, 17] width 70 height 14
checkbox input "false"
